Goal: Use online tool/utility: Utilize a website feature to perform a specific function

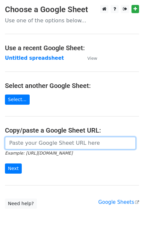
click at [26, 147] on input "url" at bounding box center [70, 143] width 130 height 12
paste input "[URL][DOMAIN_NAME]"
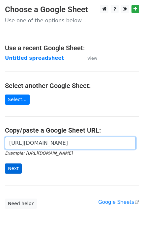
scroll to position [0, 144]
type input "[URL][DOMAIN_NAME]"
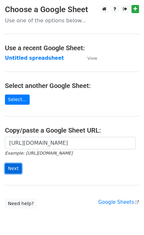
scroll to position [0, 0]
click at [18, 167] on input "Next" at bounding box center [13, 169] width 17 height 10
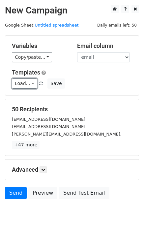
drag, startPoint x: 20, startPoint y: 84, endPoint x: 26, endPoint y: 93, distance: 10.6
click at [21, 84] on link "Load..." at bounding box center [24, 83] width 25 height 10
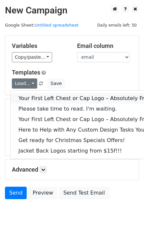
click at [27, 97] on link "Your First Left Chest or Cap Logo – Absolutely Free" at bounding box center [89, 98] width 157 height 11
